Goal: Task Accomplishment & Management: Use online tool/utility

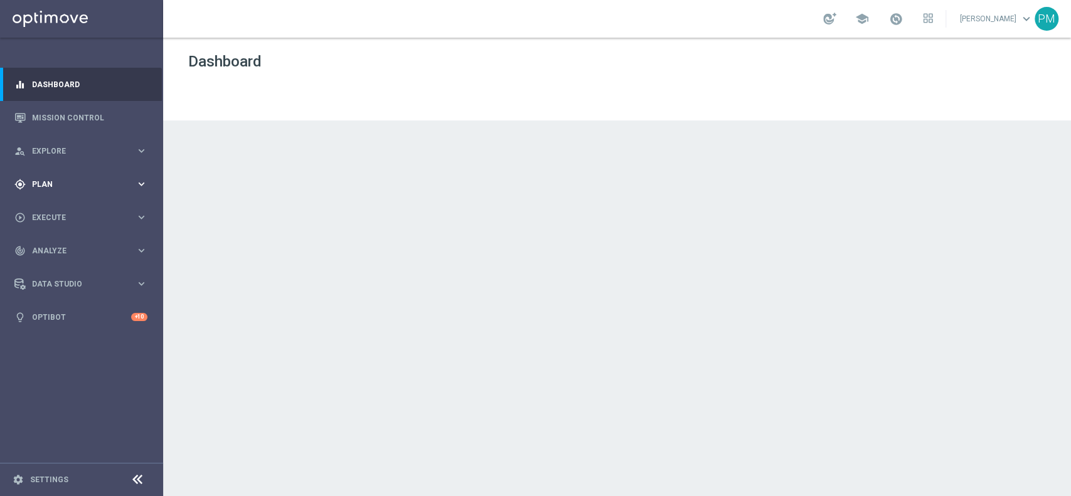
click at [53, 179] on div "gps_fixed Plan" at bounding box center [74, 184] width 121 height 11
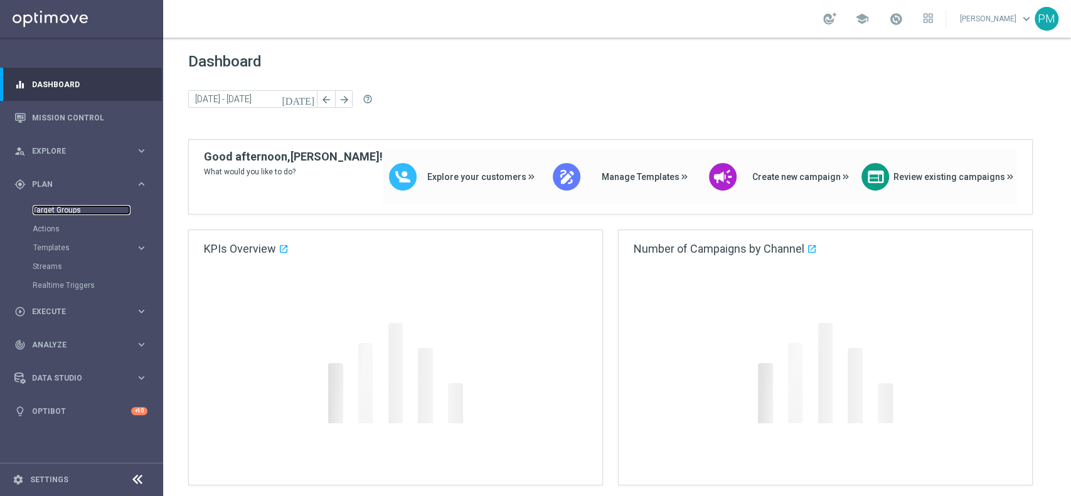
click at [63, 208] on link "Target Groups" at bounding box center [82, 210] width 98 height 10
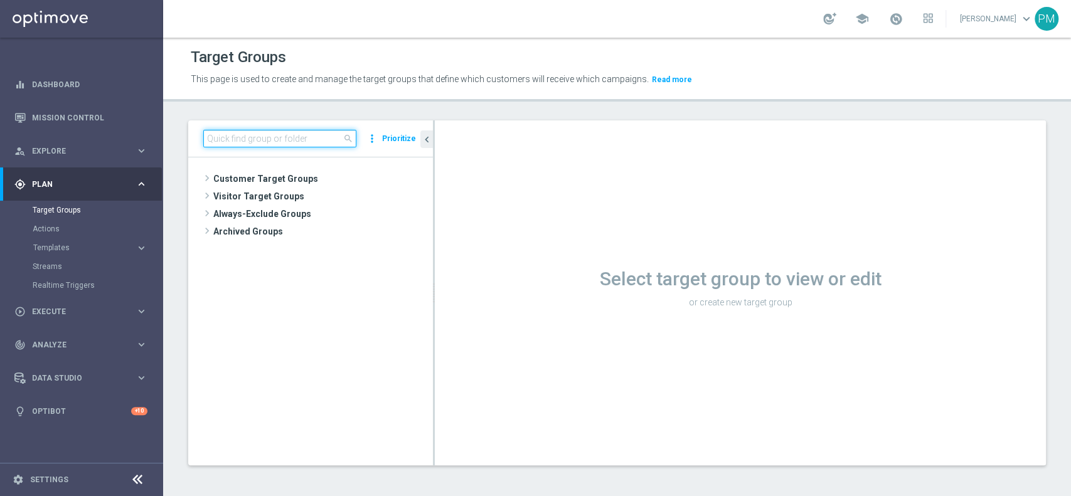
click at [282, 137] on input at bounding box center [279, 139] width 153 height 18
paste input "Multi Master Low 1st Casino lm NO saldo"
type input "Multi Master Low 1st Casino lm NO saldo"
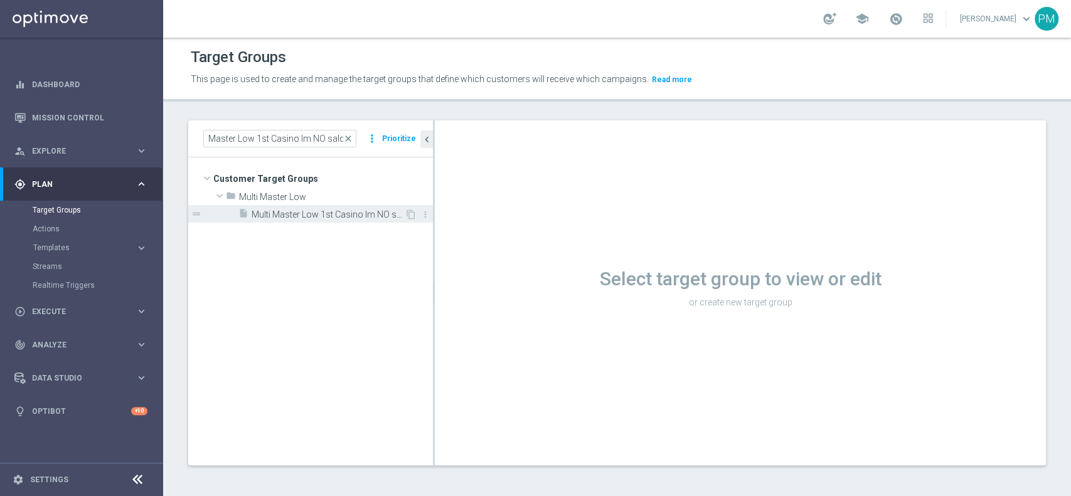
click at [313, 213] on span "Multi Master Low 1st Casino lm NO saldo" at bounding box center [328, 214] width 153 height 11
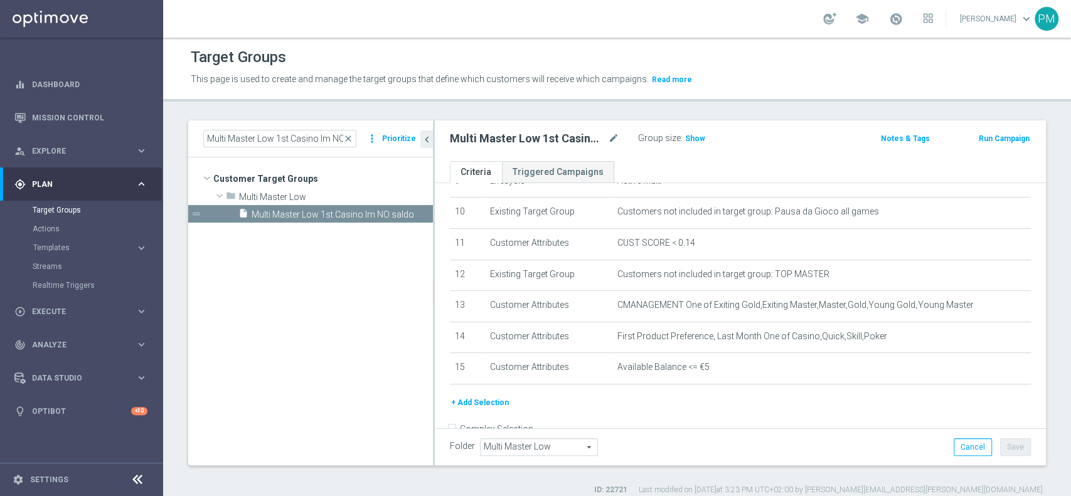
scroll to position [334, 0]
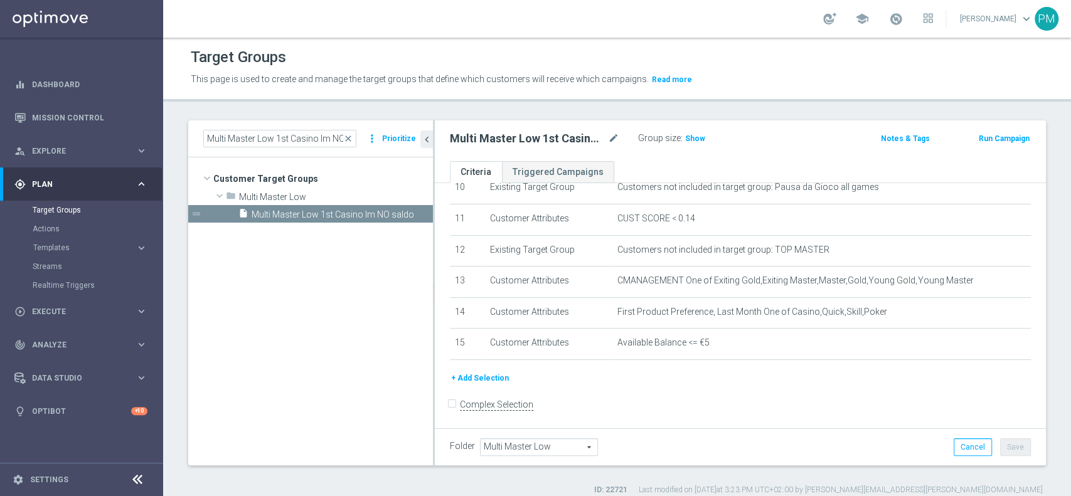
click at [482, 371] on button "+ Add Selection" at bounding box center [480, 378] width 60 height 14
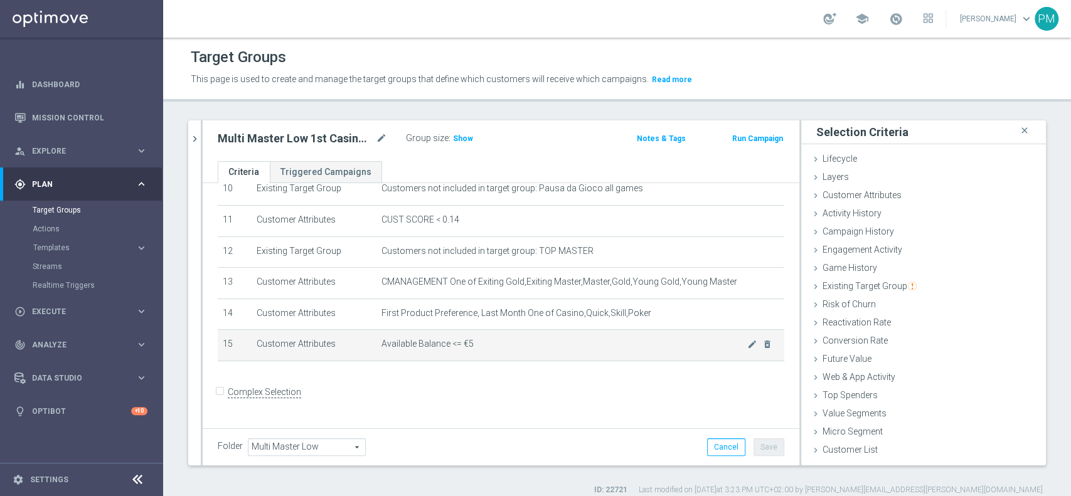
scroll to position [326, 0]
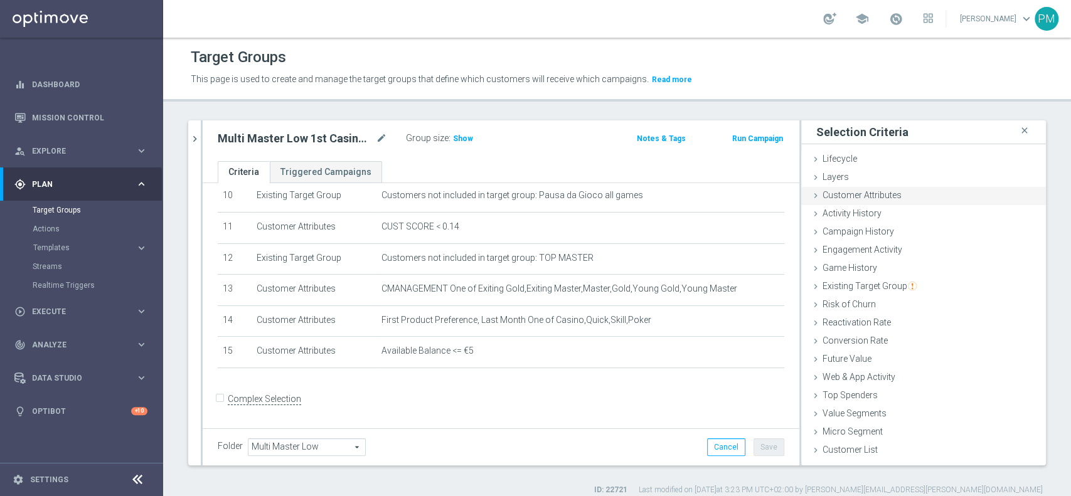
click at [802, 194] on span "Customer Attributes" at bounding box center [861, 195] width 79 height 10
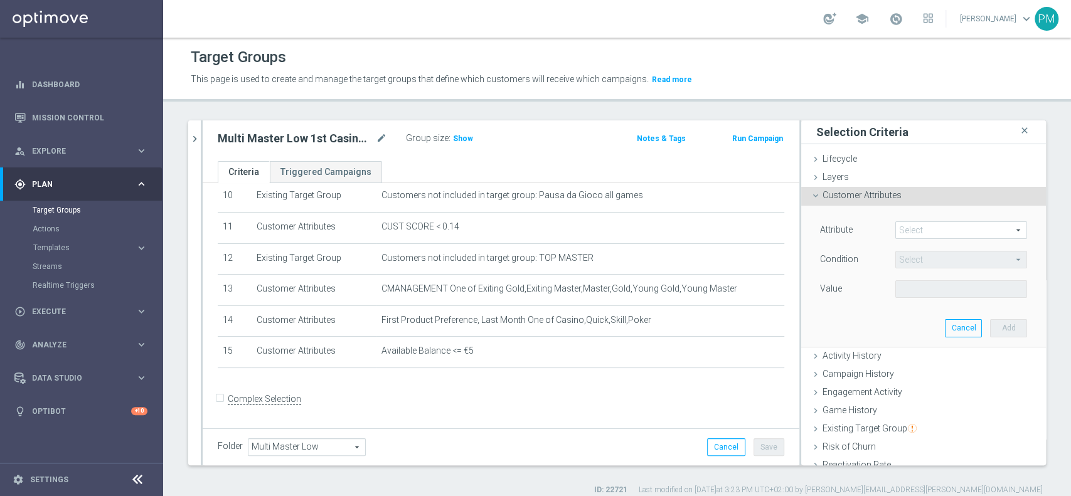
click at [802, 227] on span at bounding box center [961, 230] width 130 height 16
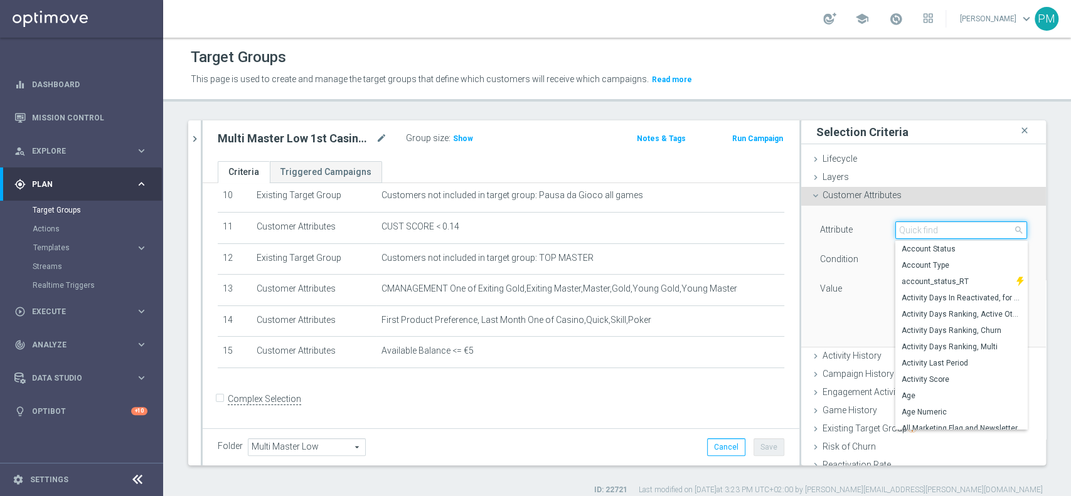
click at [802, 227] on input "search" at bounding box center [961, 230] width 132 height 18
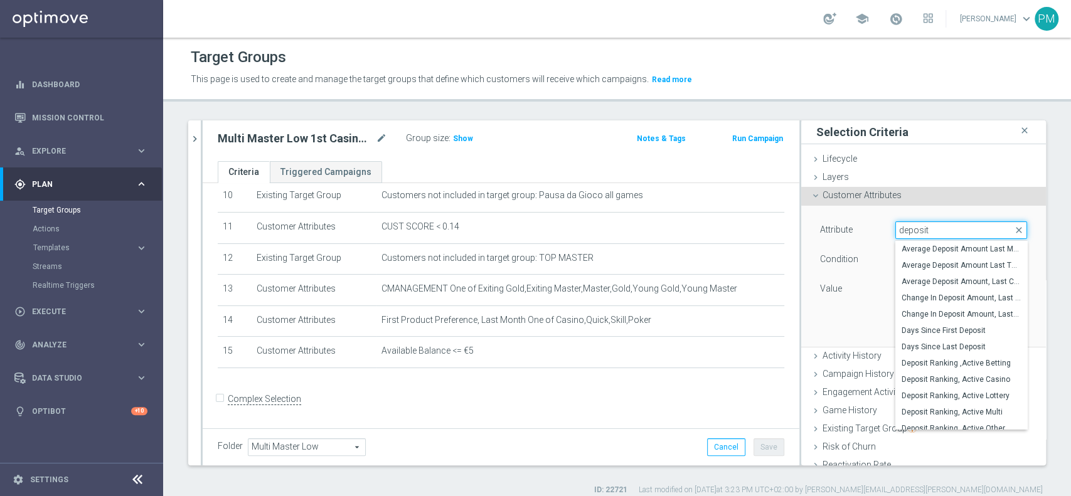
type input "deposit"
click at [802, 250] on span "Average Deposit Amount Last Month" at bounding box center [960, 249] width 119 height 10
type input "Average Deposit Amount Last Month"
type input "="
